Goal: Navigation & Orientation: Find specific page/section

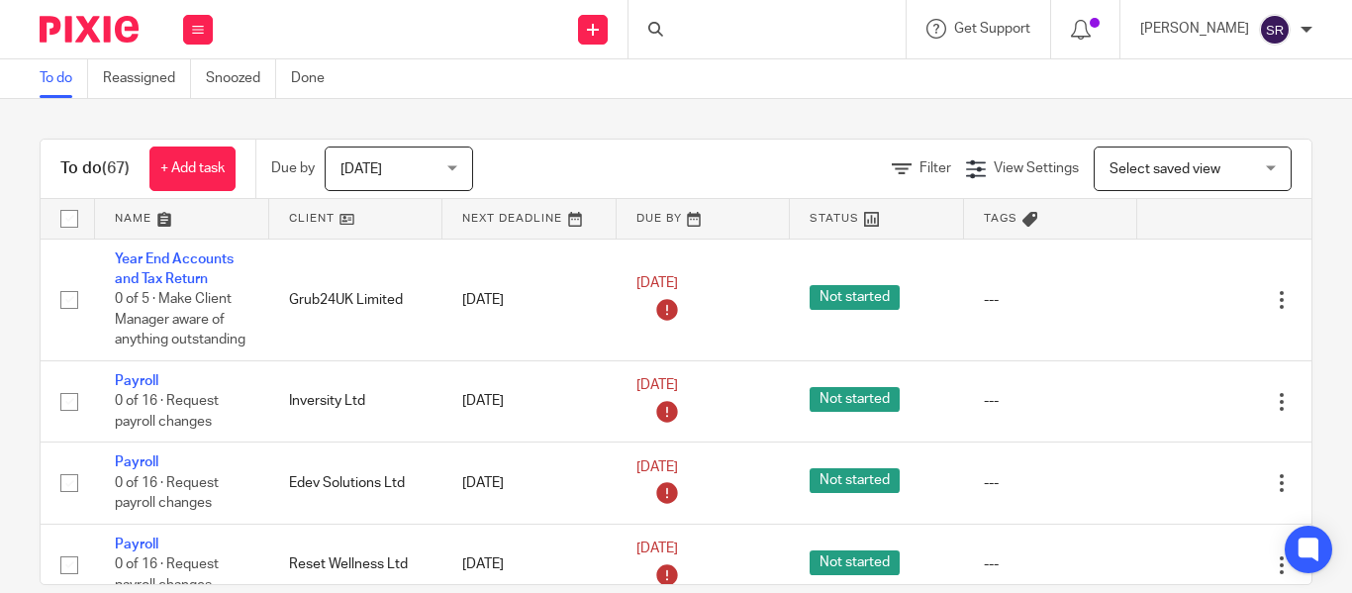
click at [633, 25] on div at bounding box center [767, 29] width 277 height 58
click at [668, 35] on input "Search" at bounding box center [757, 33] width 178 height 18
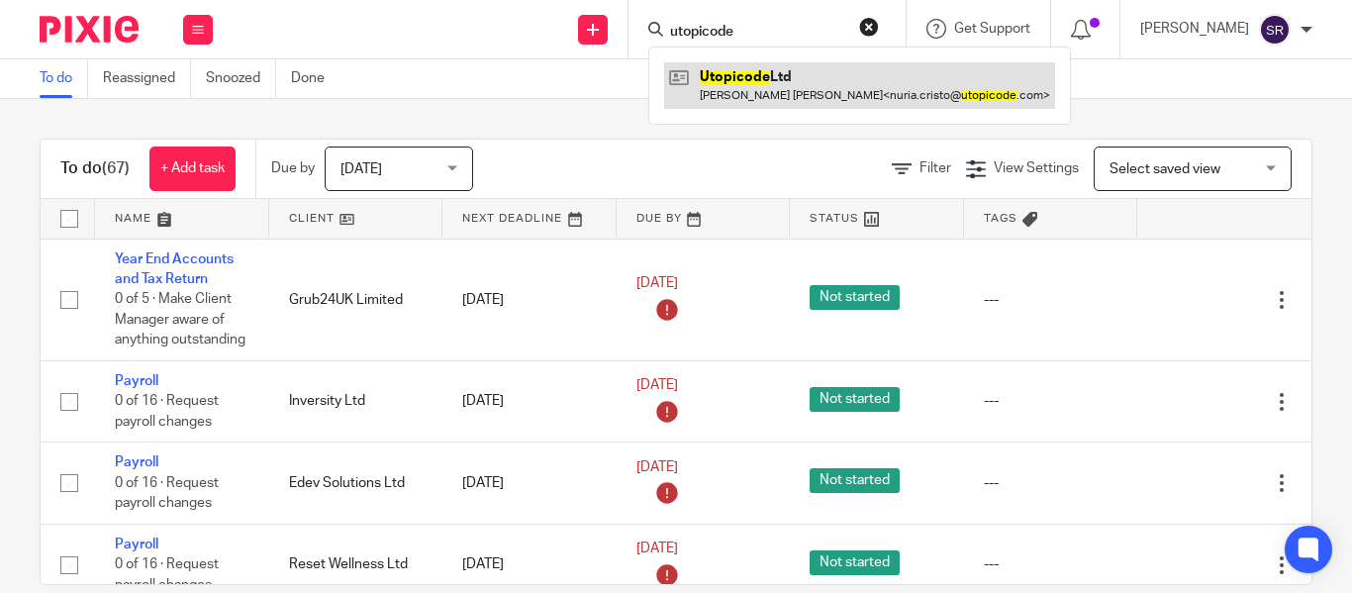
type input "utopicode"
click at [727, 83] on link at bounding box center [859, 85] width 391 height 46
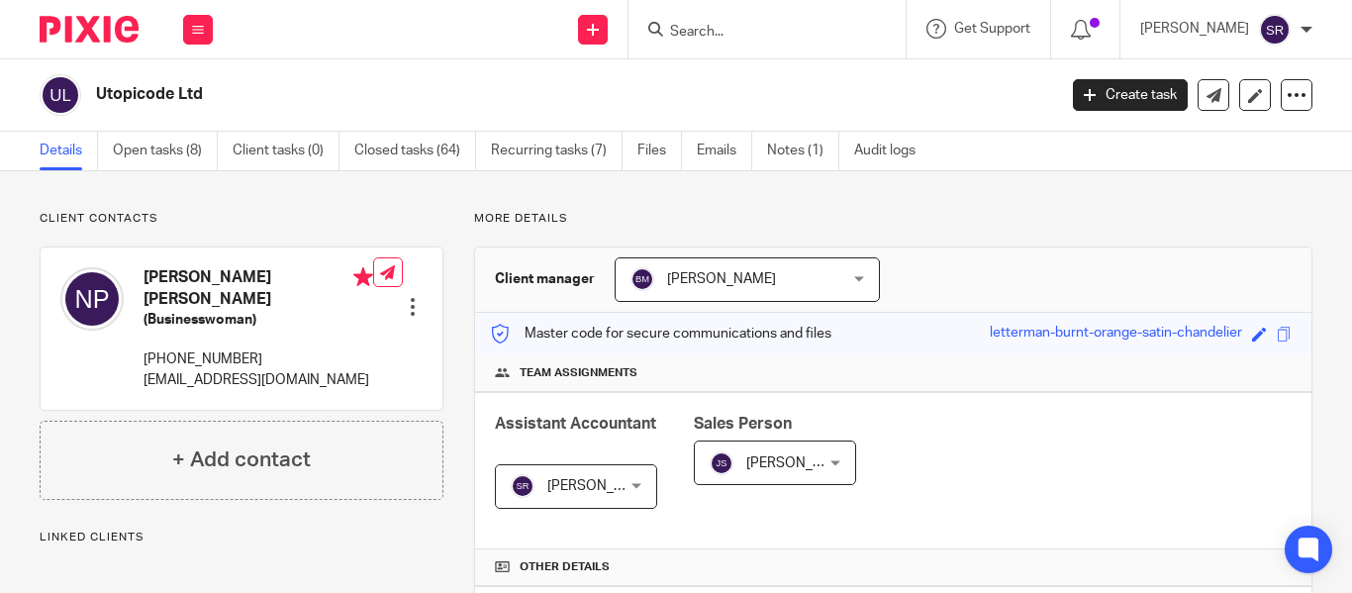
scroll to position [599, 0]
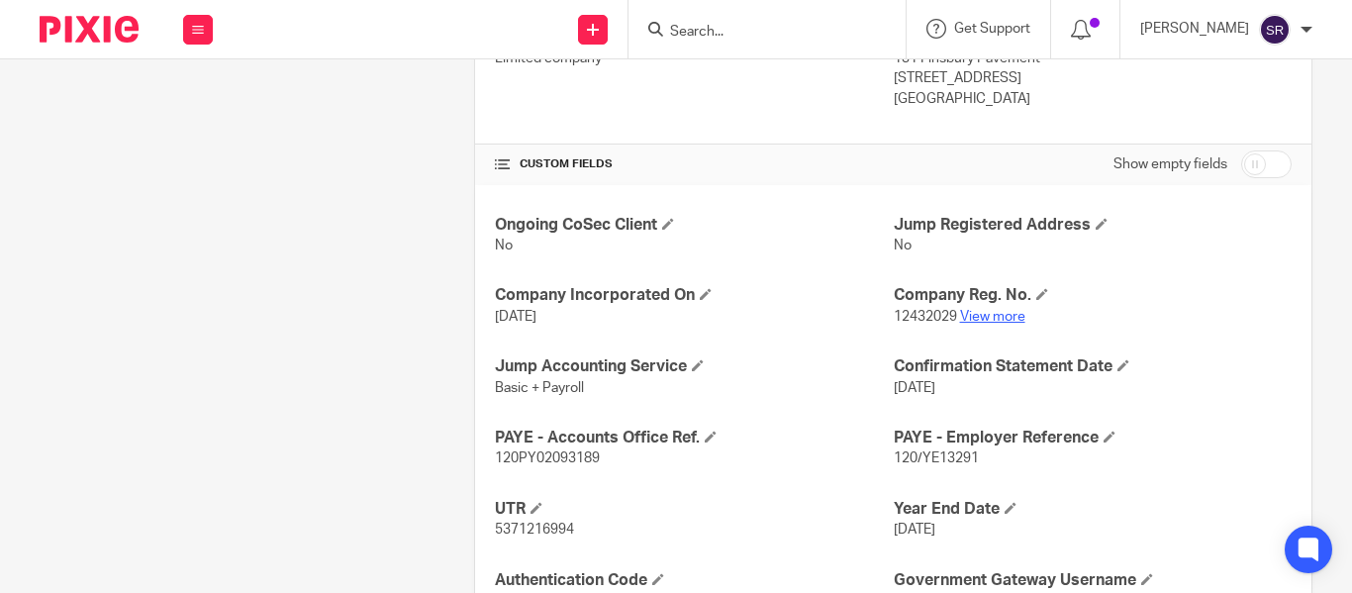
click at [963, 318] on link "View more" at bounding box center [992, 317] width 65 height 14
